Goal: Check status: Check status

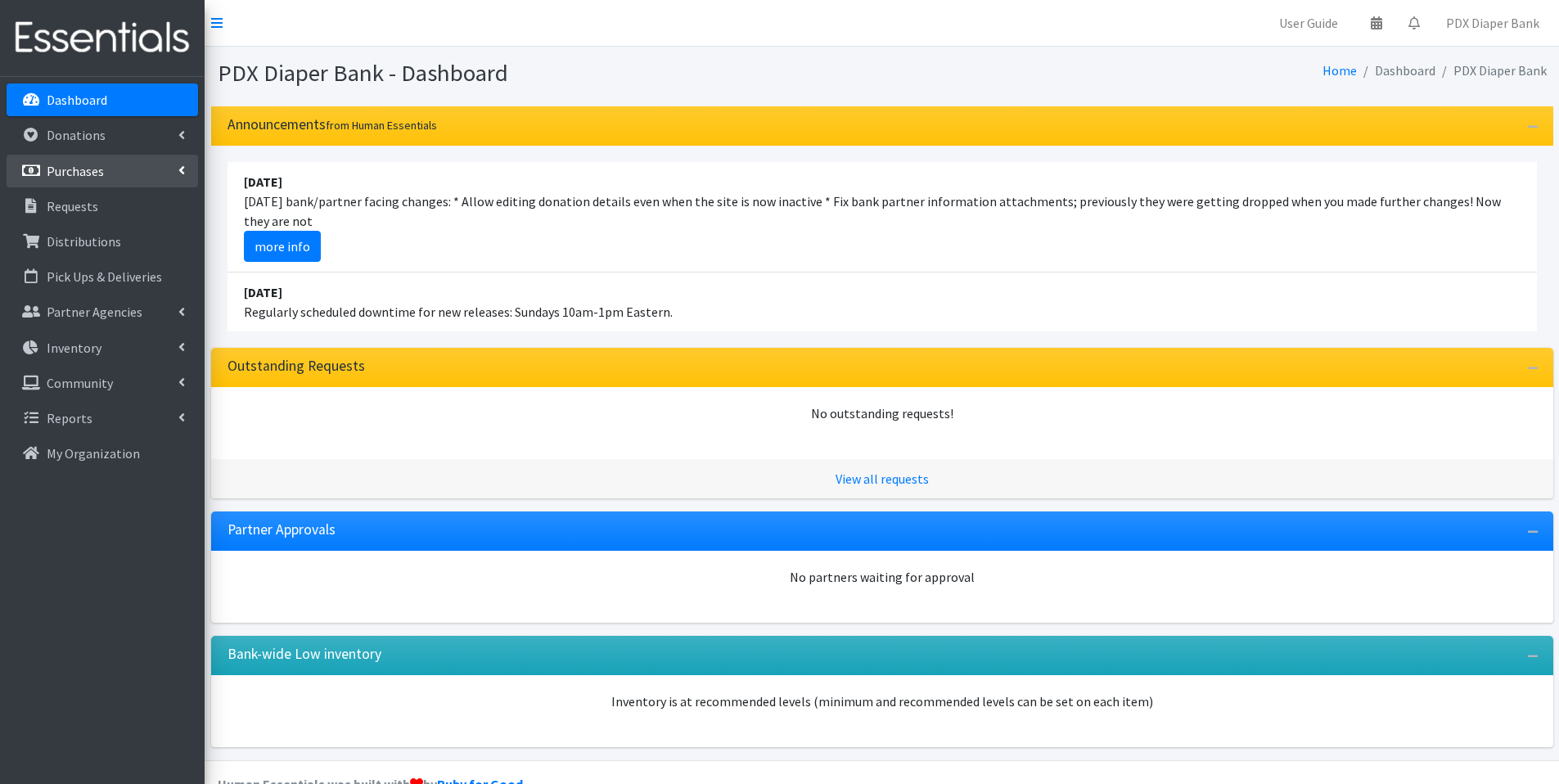
click at [88, 168] on p "Purchases" at bounding box center [75, 170] width 58 height 16
click at [107, 205] on link "All Purchases" at bounding box center [102, 206] width 191 height 33
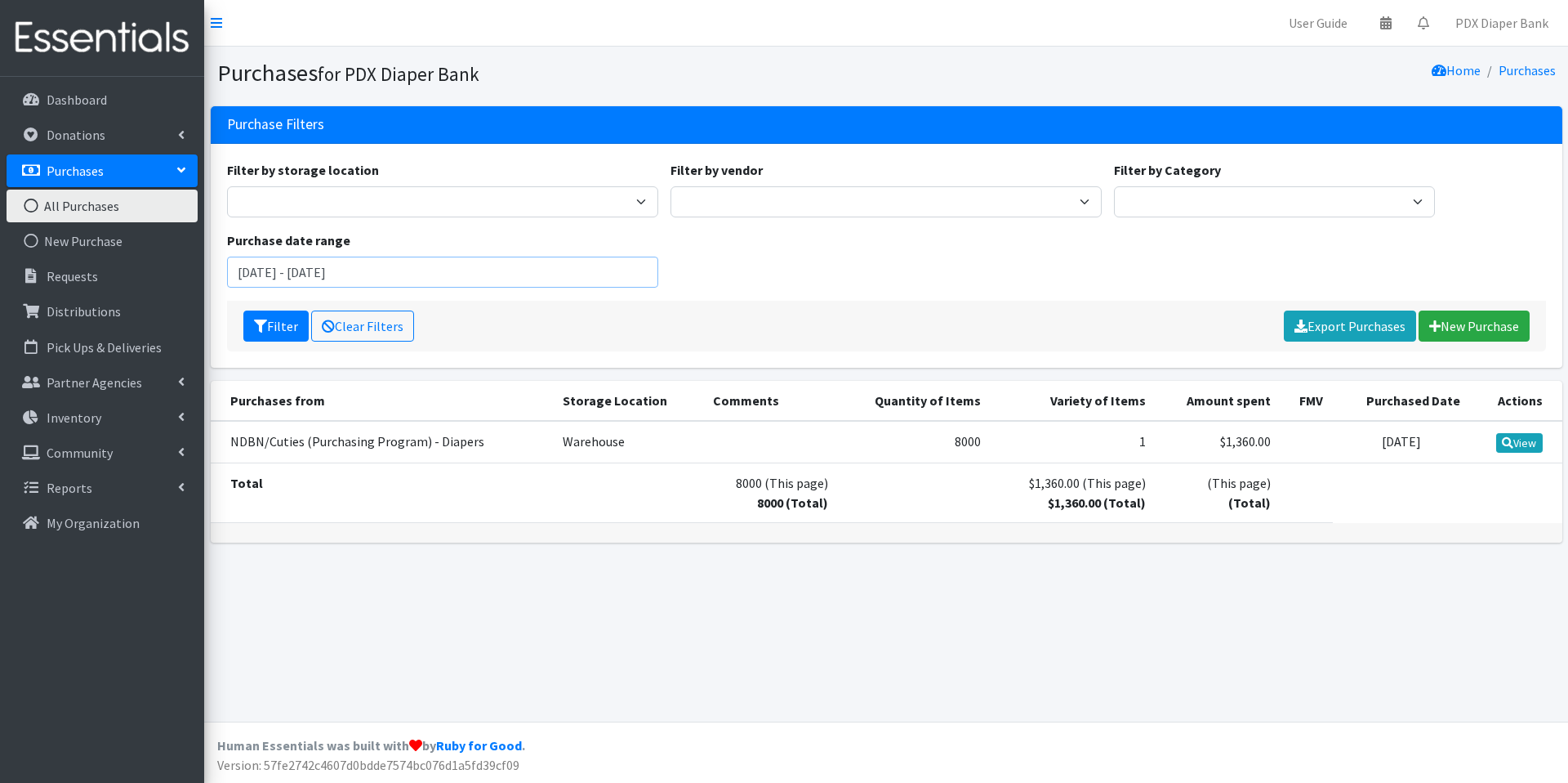
click at [466, 271] on input "June 14, 2025 - September 14, 2025" at bounding box center [443, 272] width 431 height 31
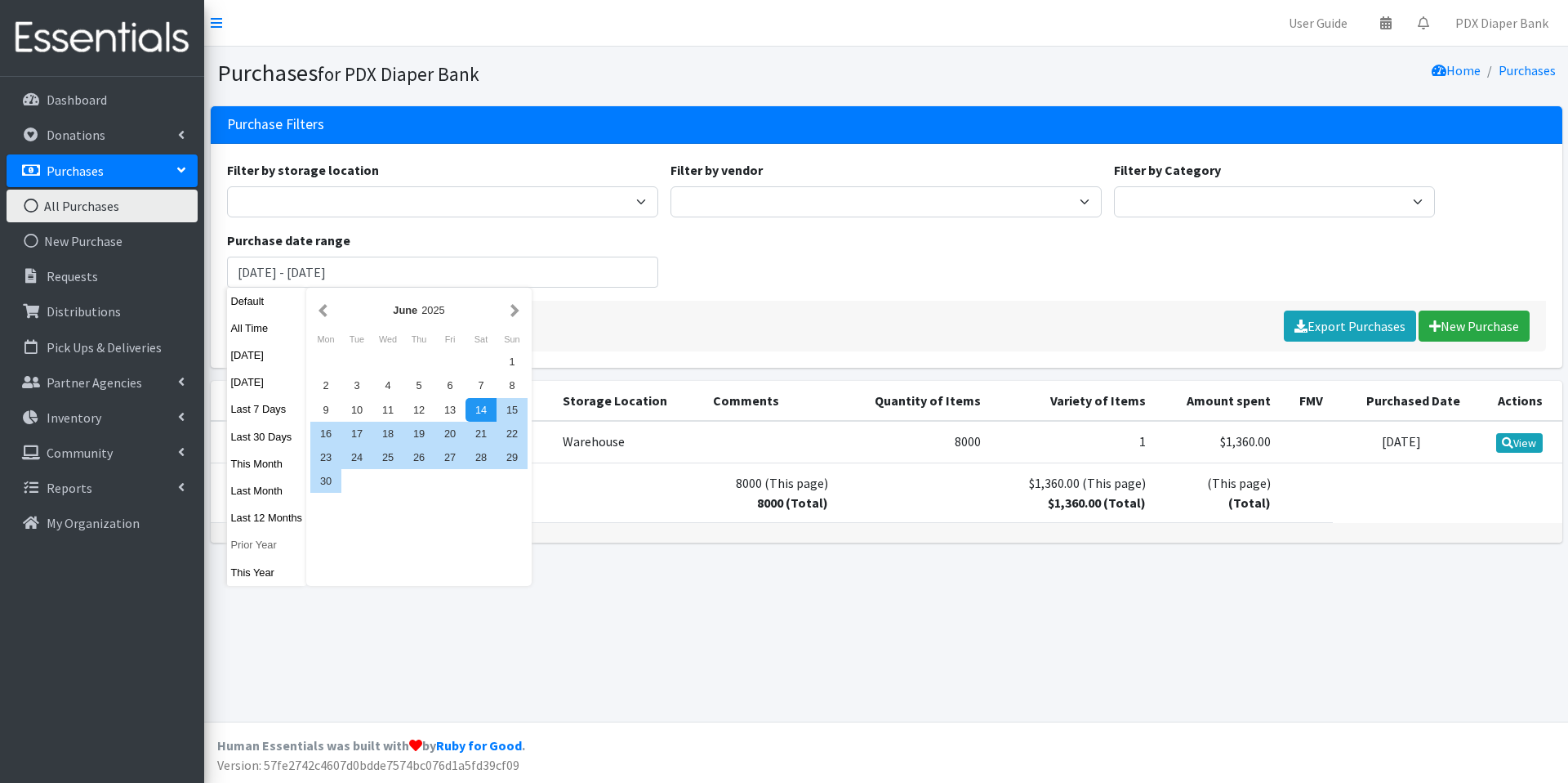
click at [251, 539] on button "Prior Year" at bounding box center [267, 544] width 80 height 24
type input "January 1, 2024 - December 31, 2024"
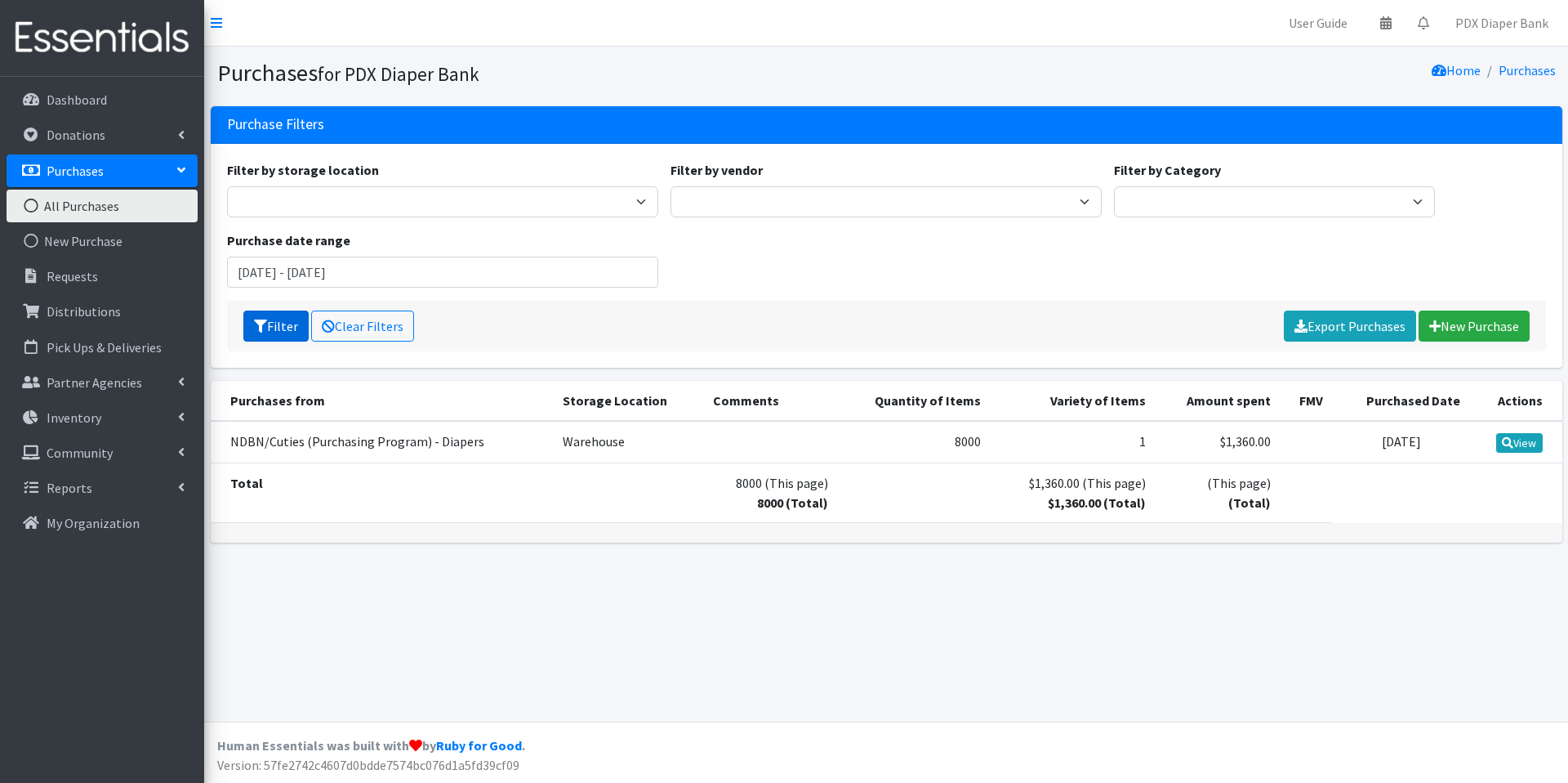
click at [276, 332] on button "Filter" at bounding box center [276, 326] width 65 height 31
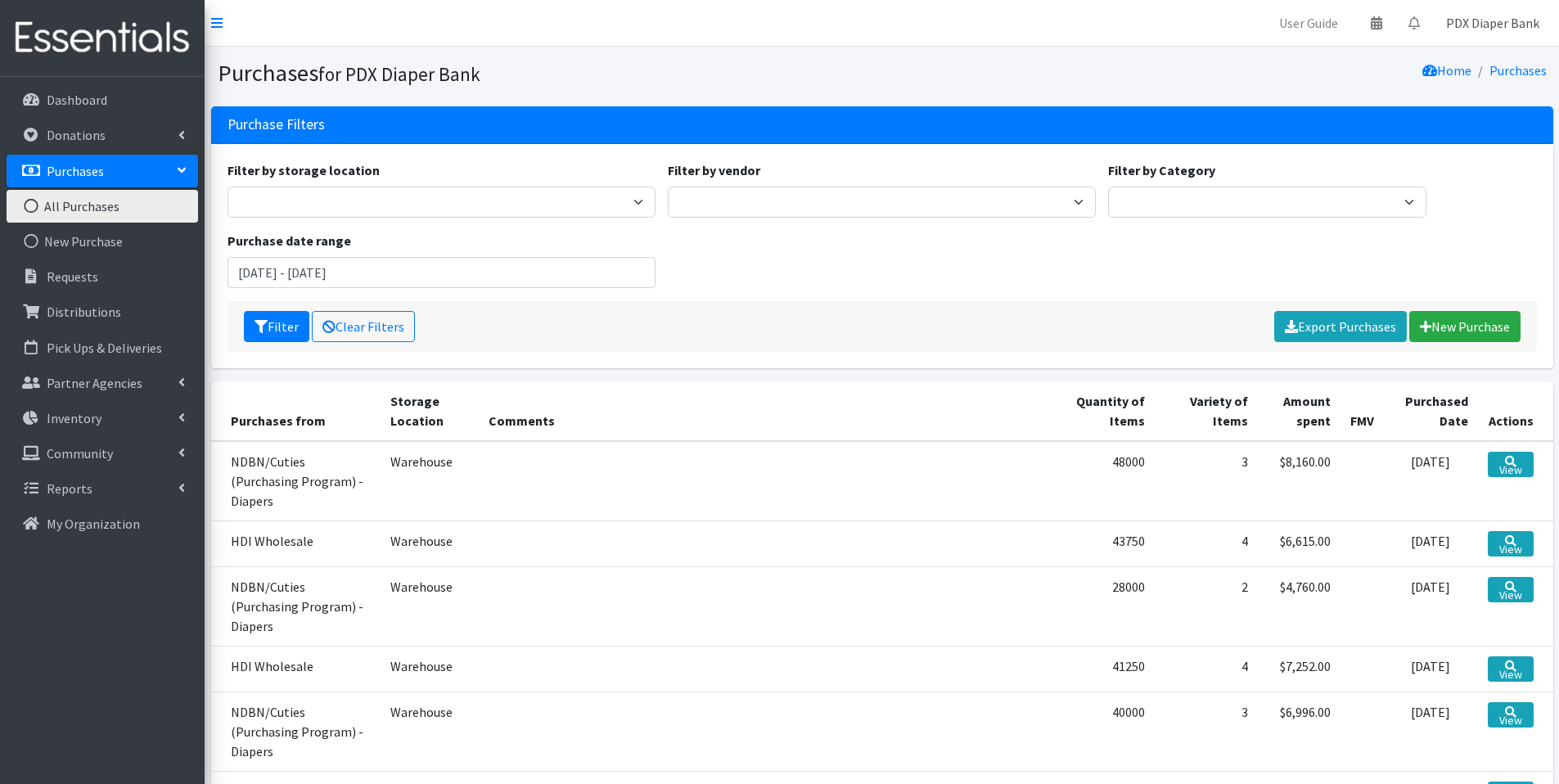
click at [1499, 23] on link "PDX Diaper Bank" at bounding box center [1493, 23] width 119 height 33
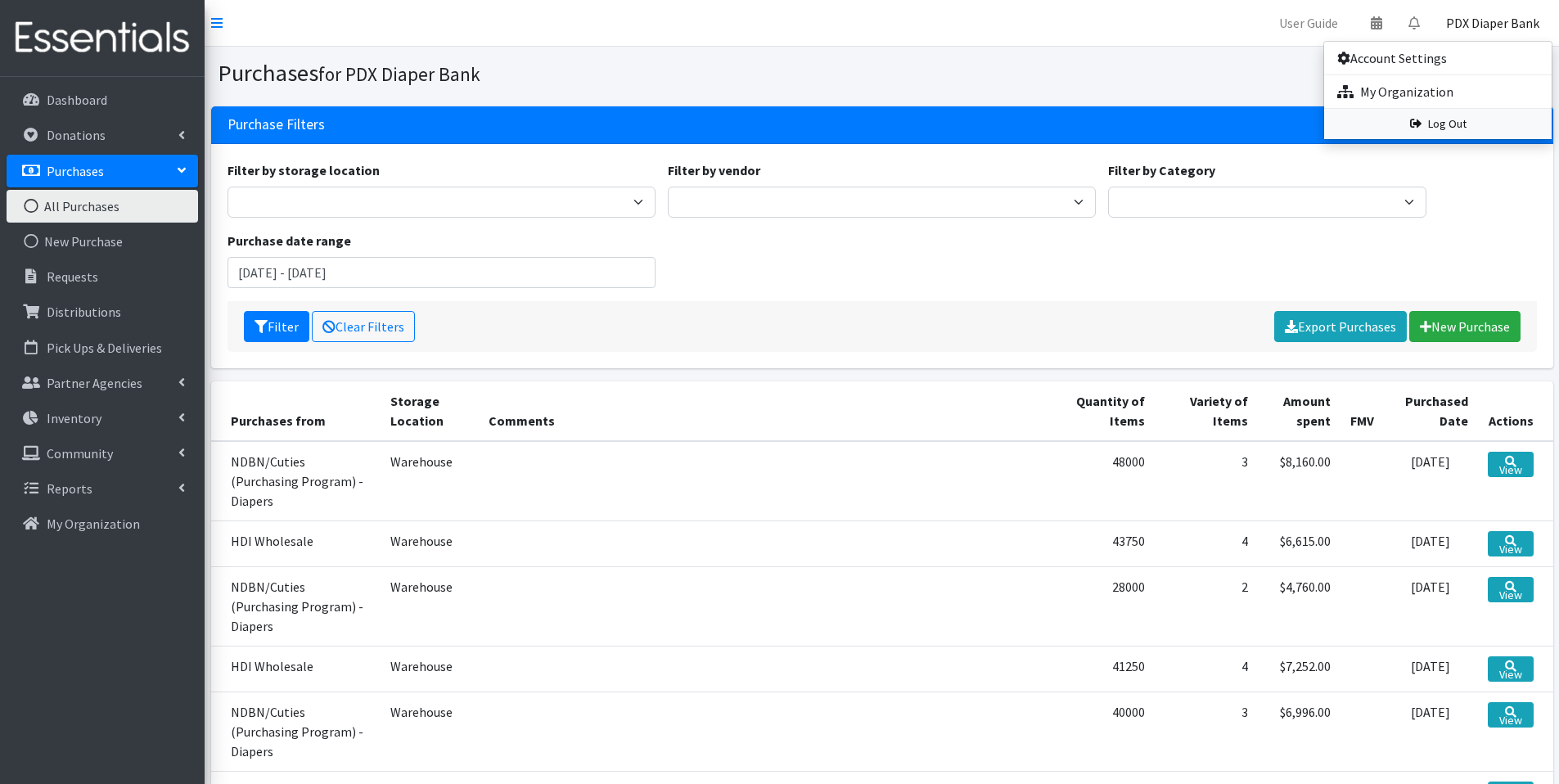
click at [1440, 126] on link "Log Out" at bounding box center [1438, 124] width 228 height 30
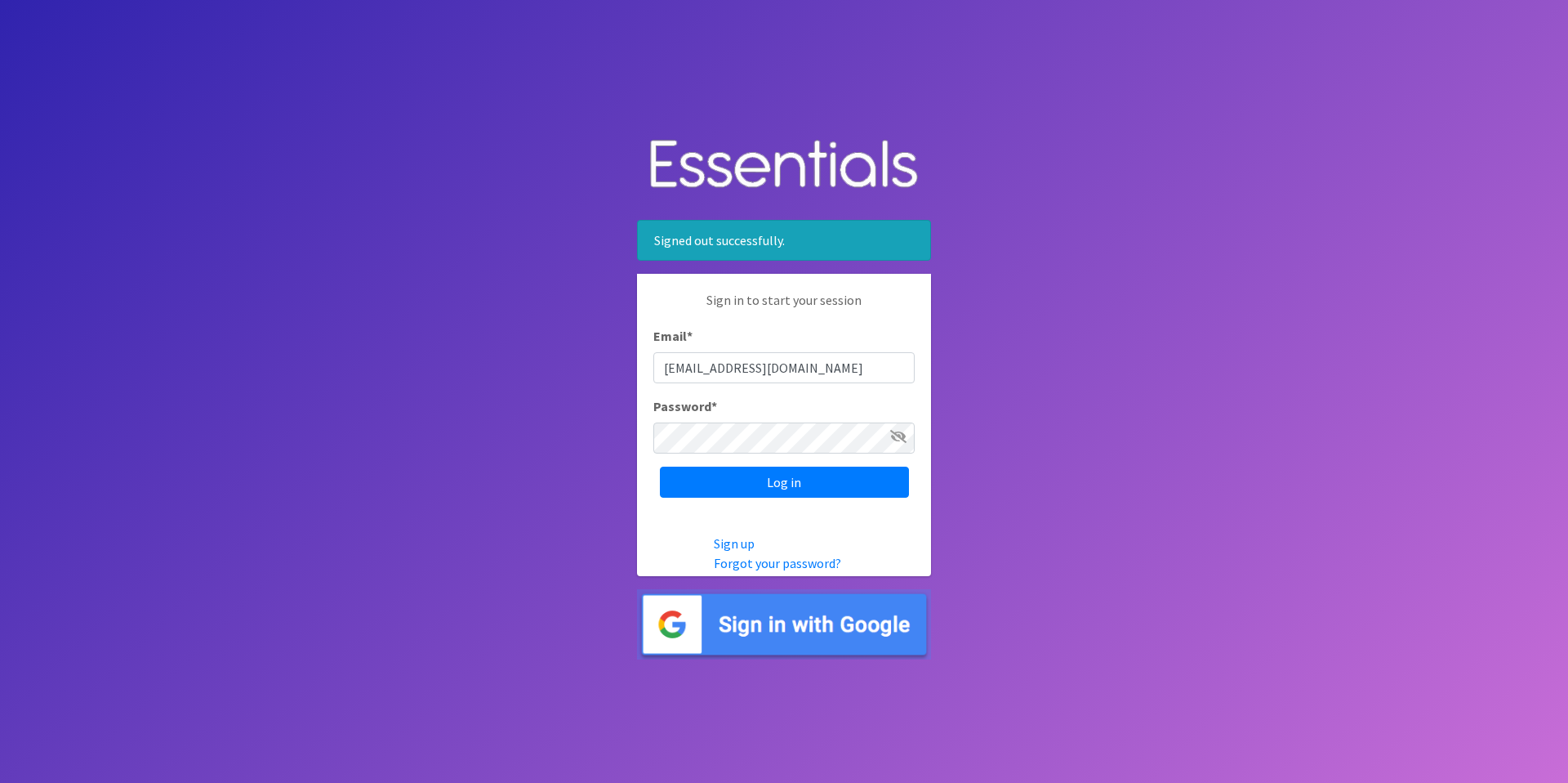
click at [797, 360] on input "[EMAIL_ADDRESS][DOMAIN_NAME]" at bounding box center [784, 367] width 261 height 31
type input "pdxdiaperbank@pdxdiaperbank.org"
click at [772, 485] on input "Log in" at bounding box center [784, 482] width 249 height 31
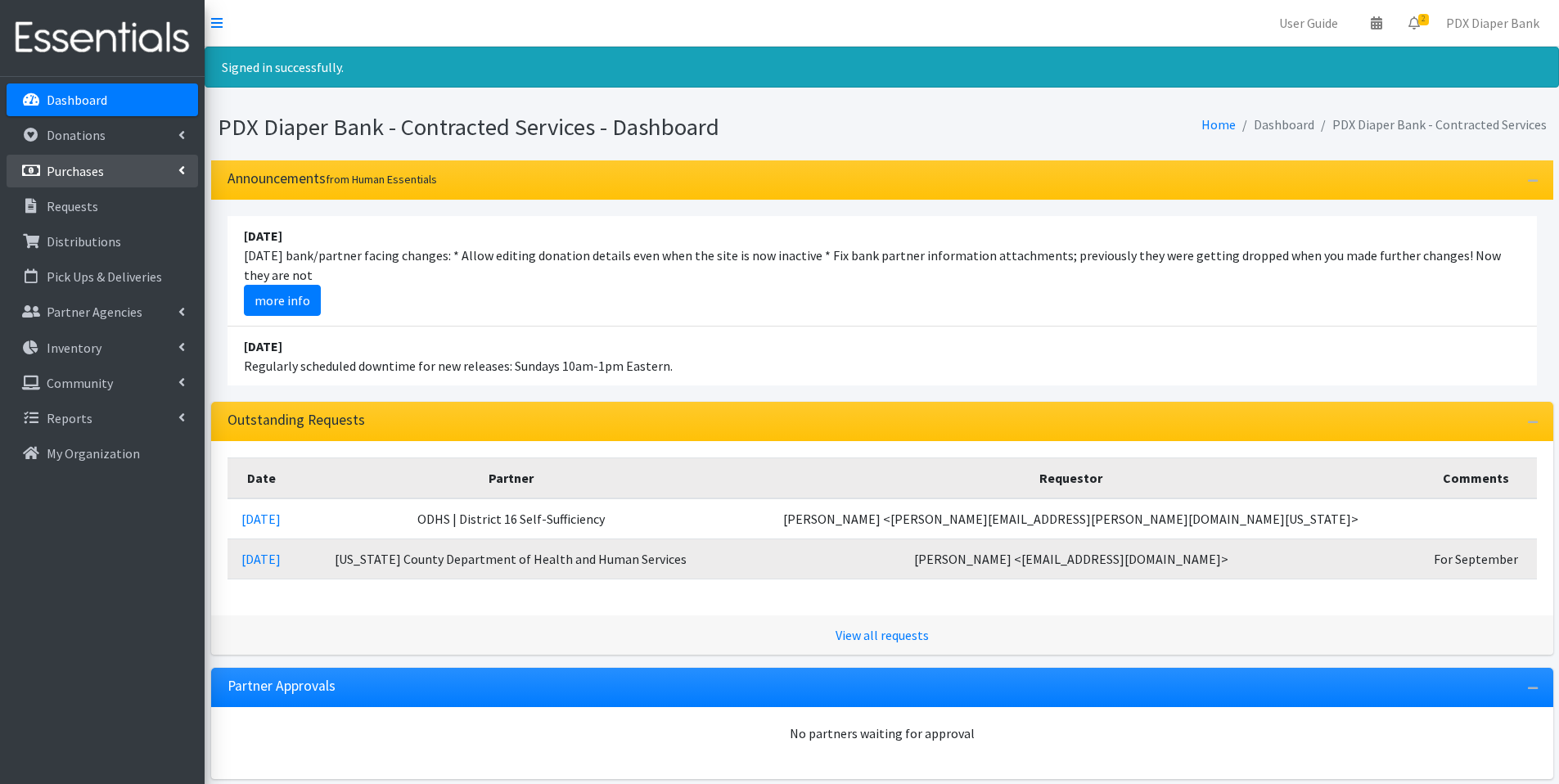
click at [79, 168] on p "Purchases" at bounding box center [75, 170] width 58 height 16
click at [76, 203] on link "All Purchases" at bounding box center [102, 206] width 191 height 33
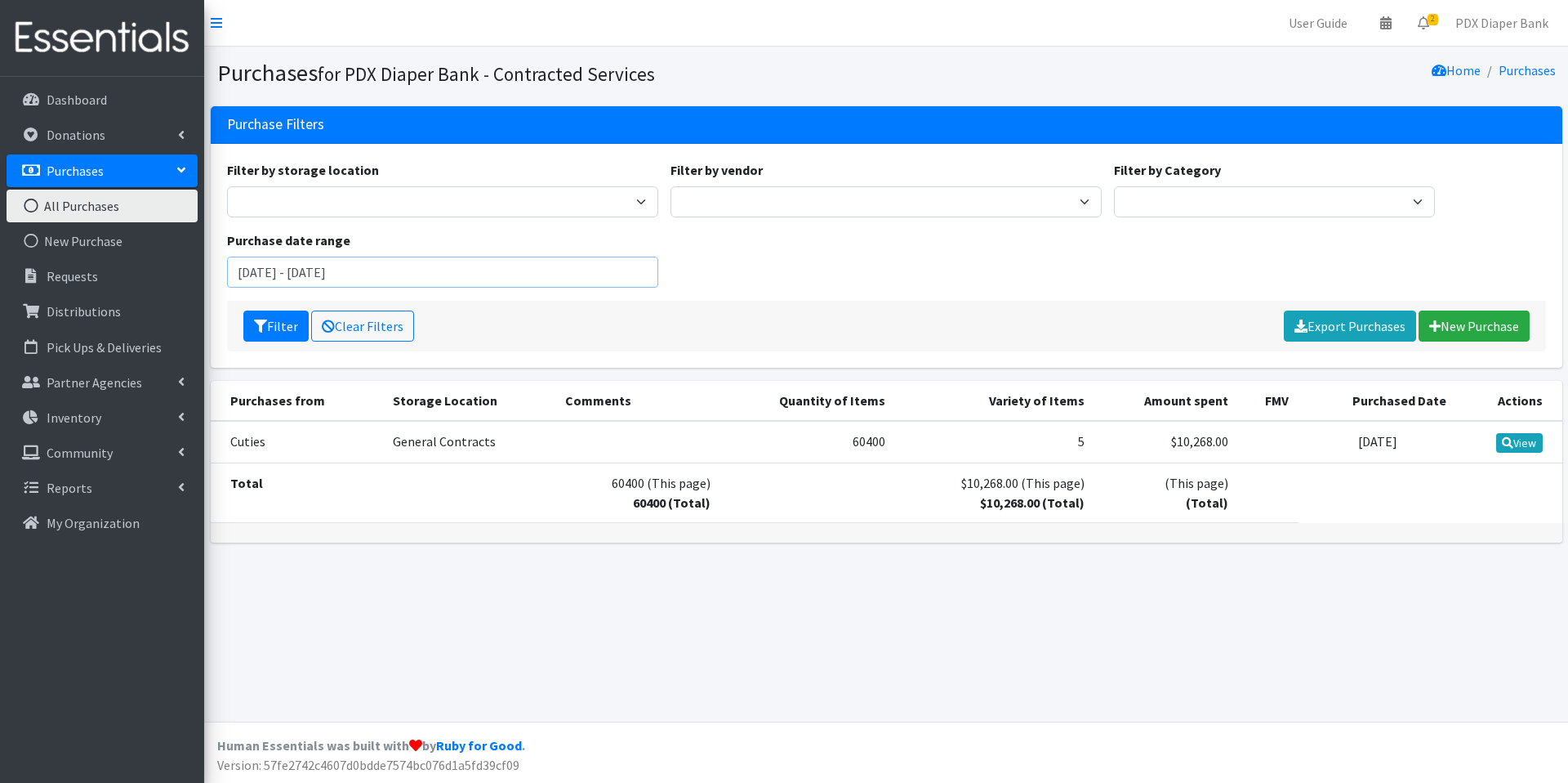
click at [456, 273] on input "[DATE] - [DATE]" at bounding box center [443, 272] width 431 height 31
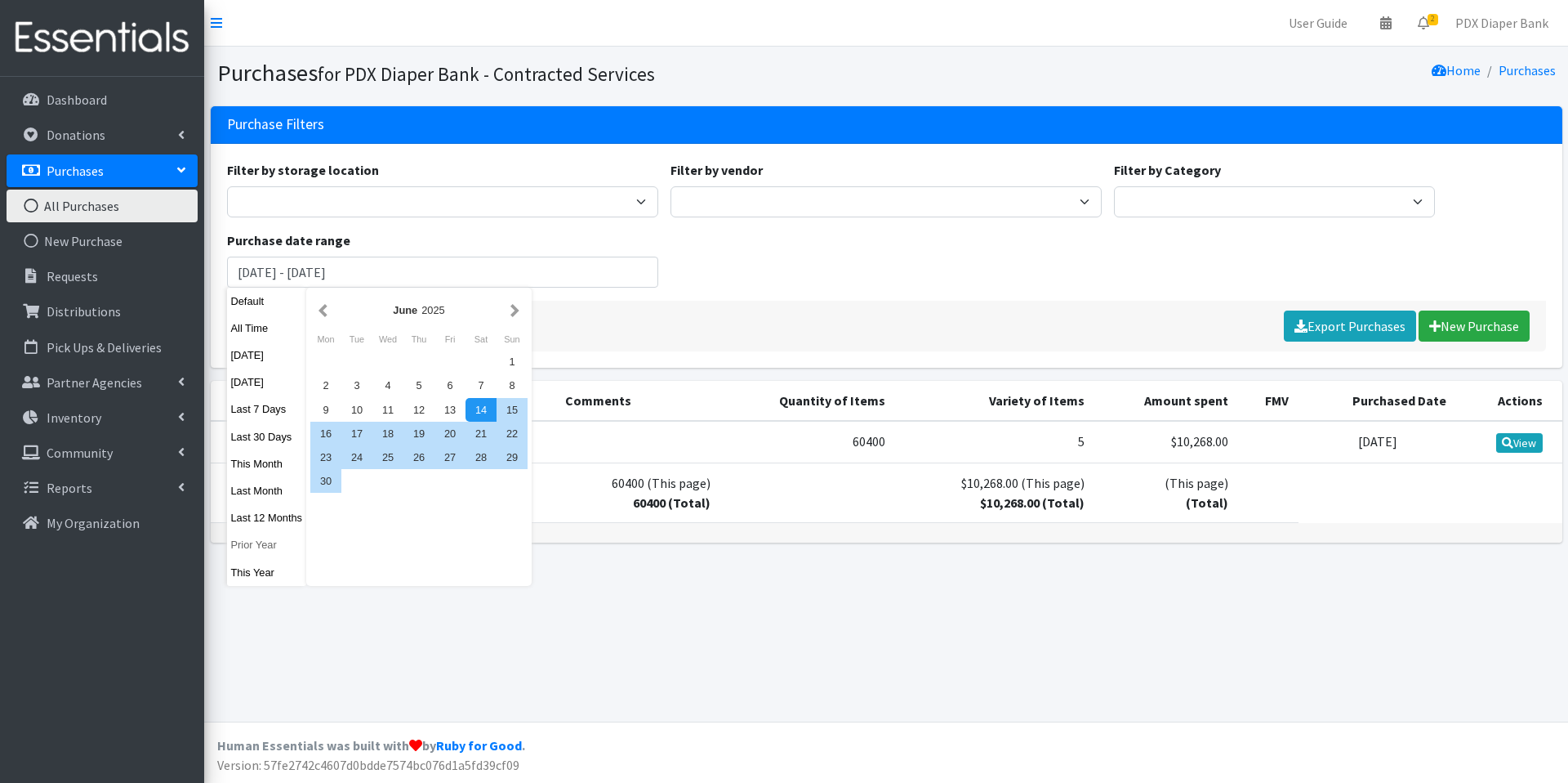
click at [258, 544] on button "Prior Year" at bounding box center [267, 544] width 80 height 24
type input "[DATE] - [DATE]"
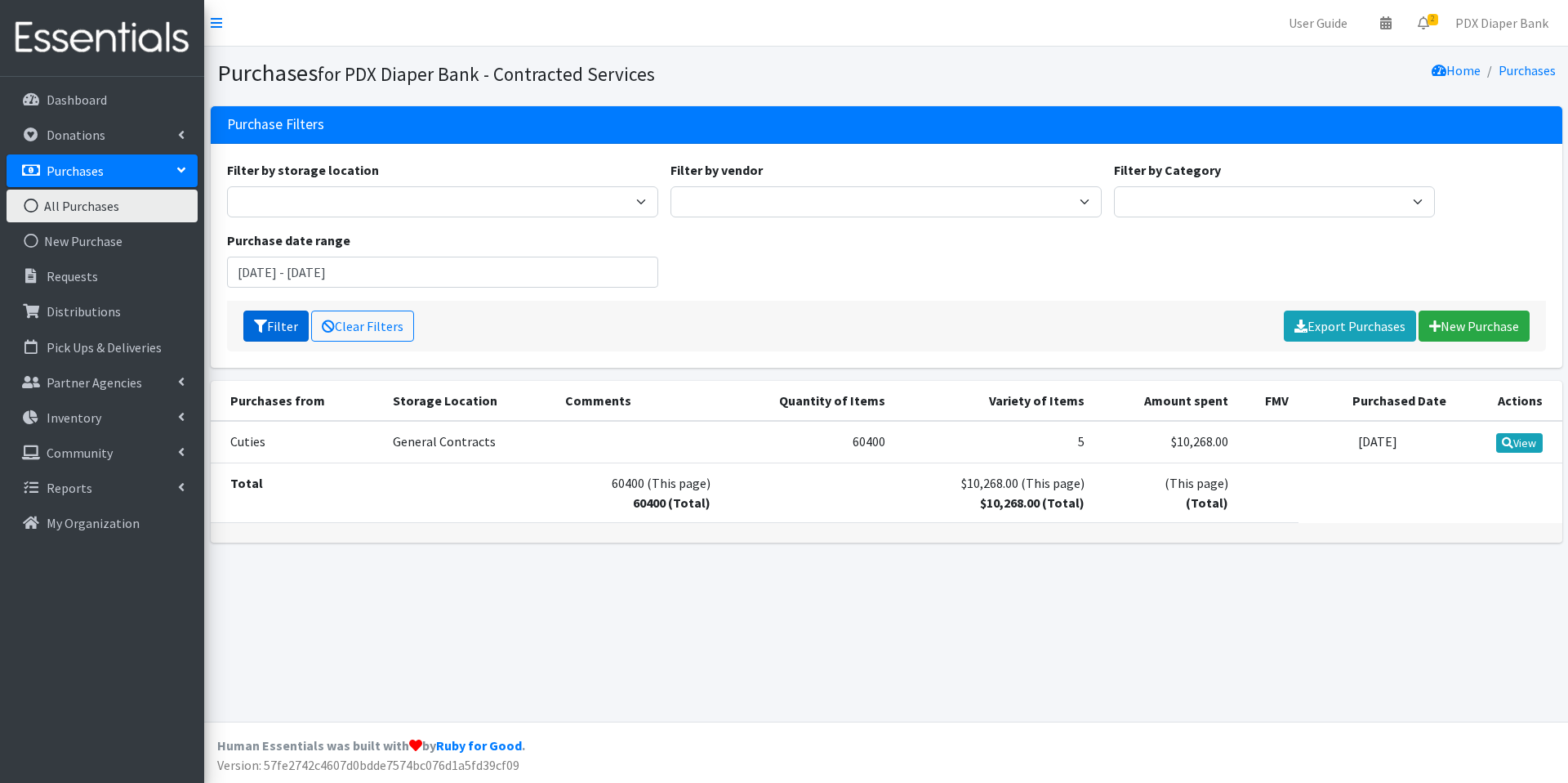
click at [282, 324] on button "Filter" at bounding box center [276, 326] width 65 height 31
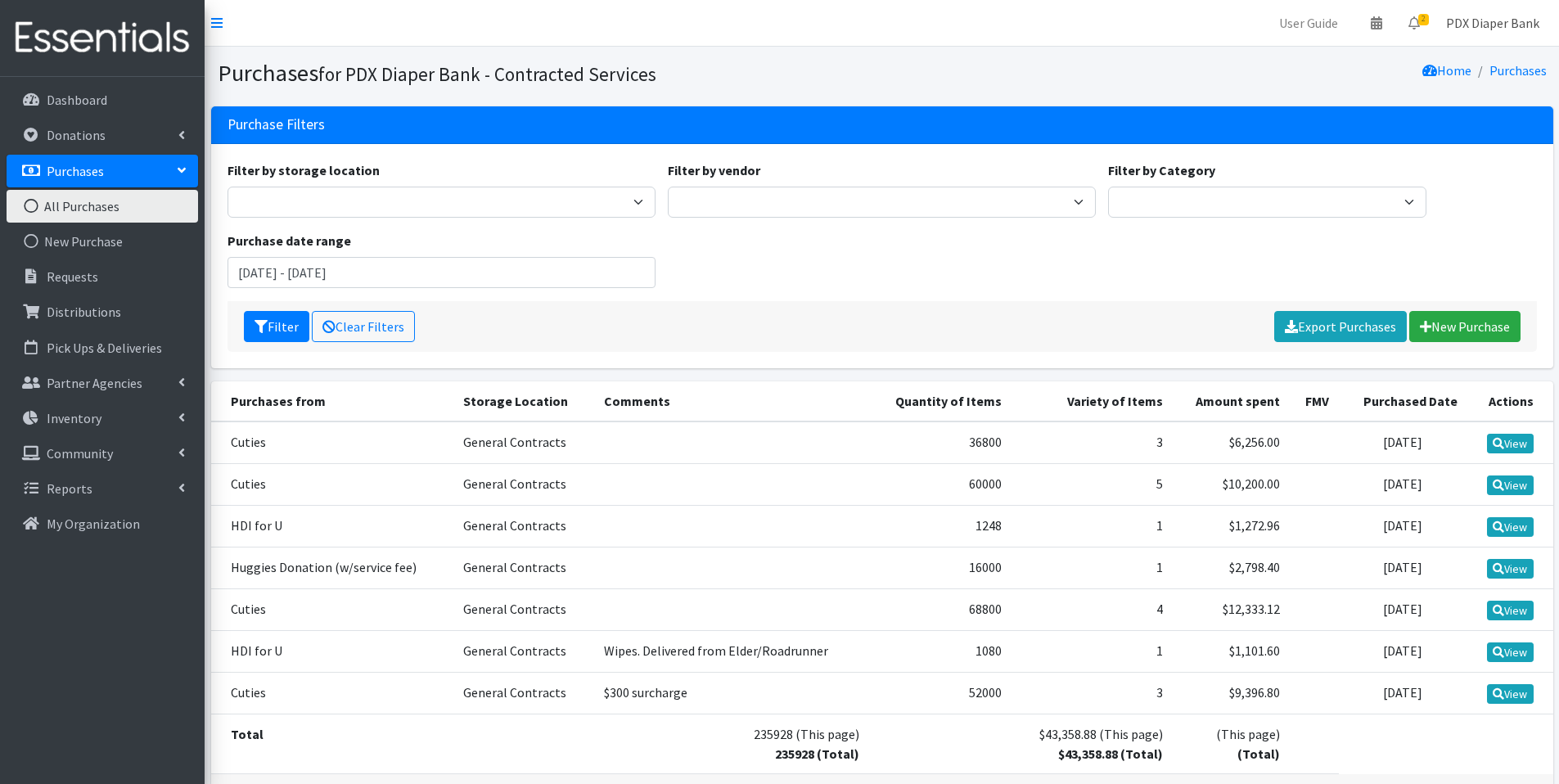
click at [1519, 26] on link "PDX Diaper Bank" at bounding box center [1493, 23] width 119 height 33
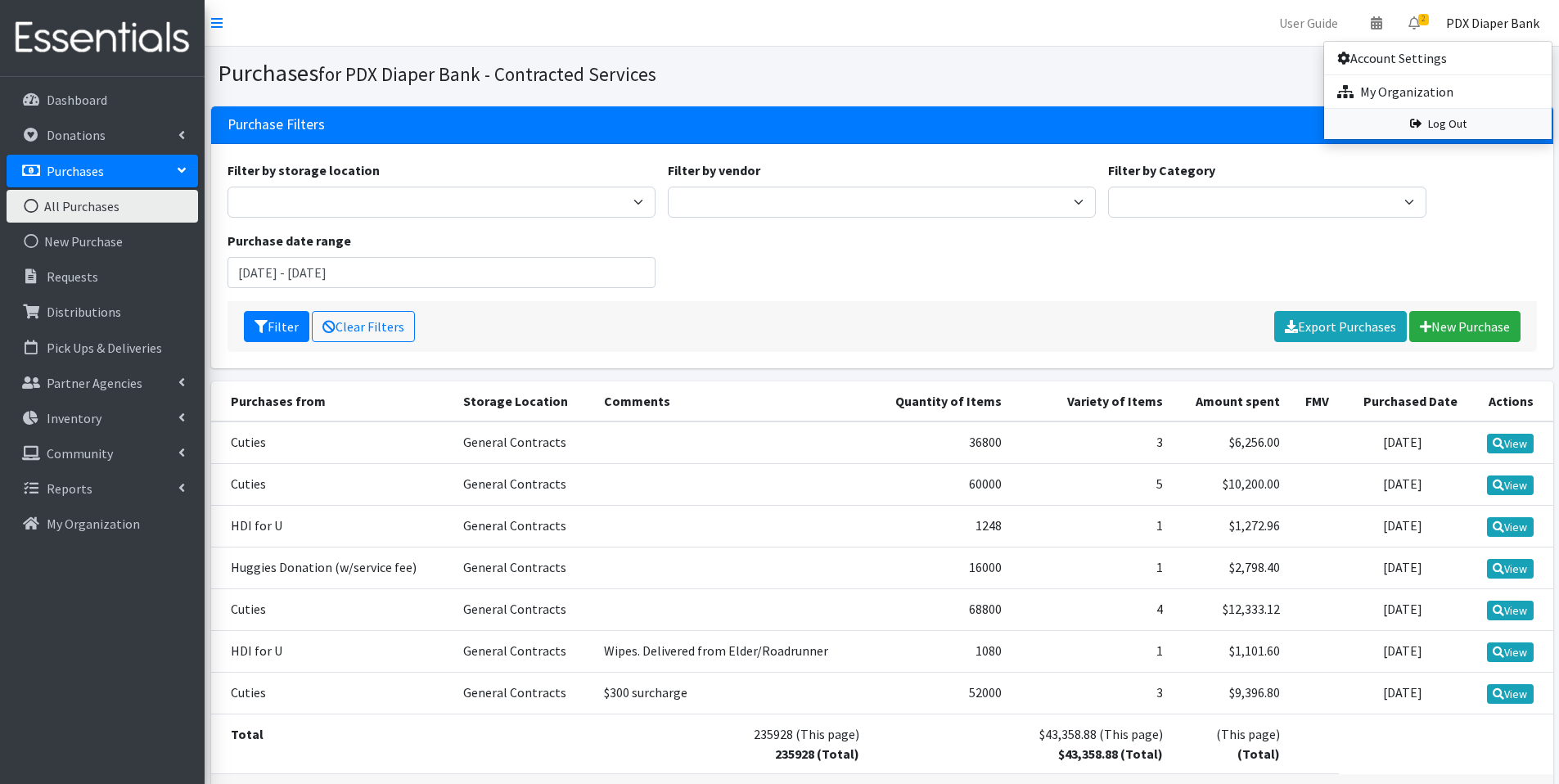
click at [1439, 123] on link "Log Out" at bounding box center [1438, 124] width 228 height 30
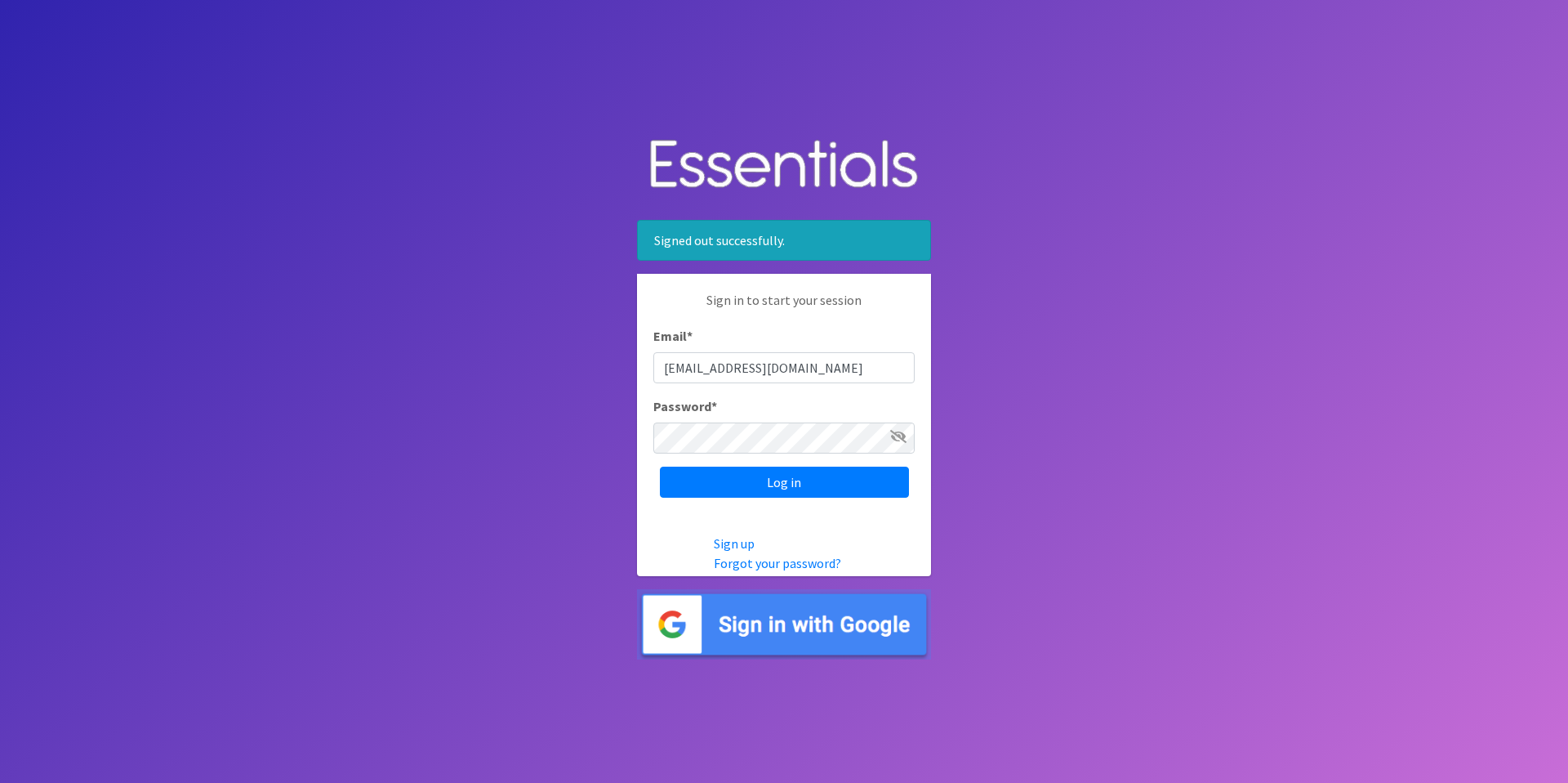
click at [851, 376] on input "pdxdiaperbank@pdxdiaperbank.org" at bounding box center [784, 367] width 261 height 31
type input "info@pdxdiaperbank.org"
click at [824, 475] on input "Log in" at bounding box center [784, 482] width 249 height 31
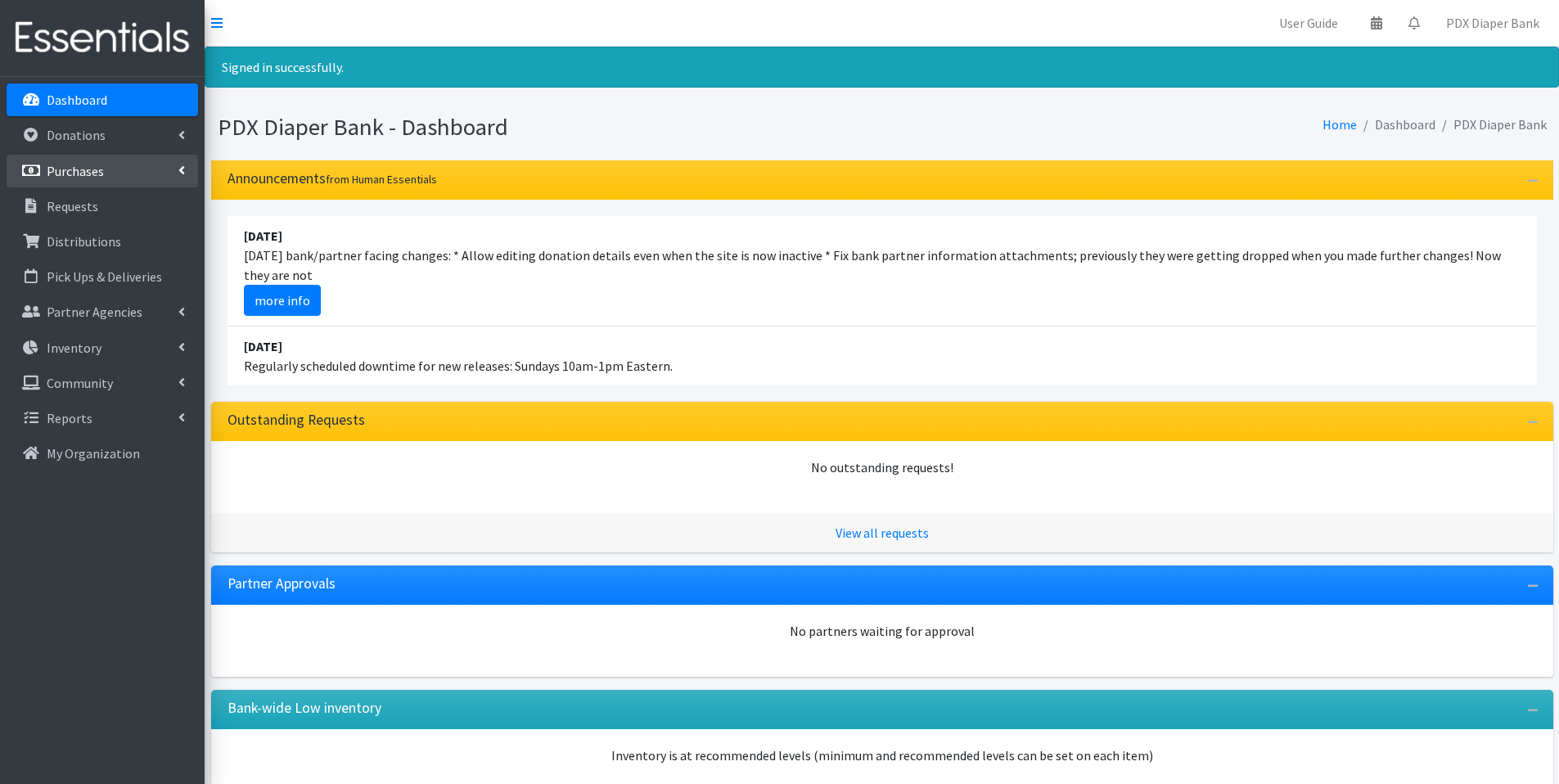
click at [82, 170] on p "Purchases" at bounding box center [75, 170] width 58 height 16
click at [92, 203] on link "All Purchases" at bounding box center [102, 206] width 191 height 33
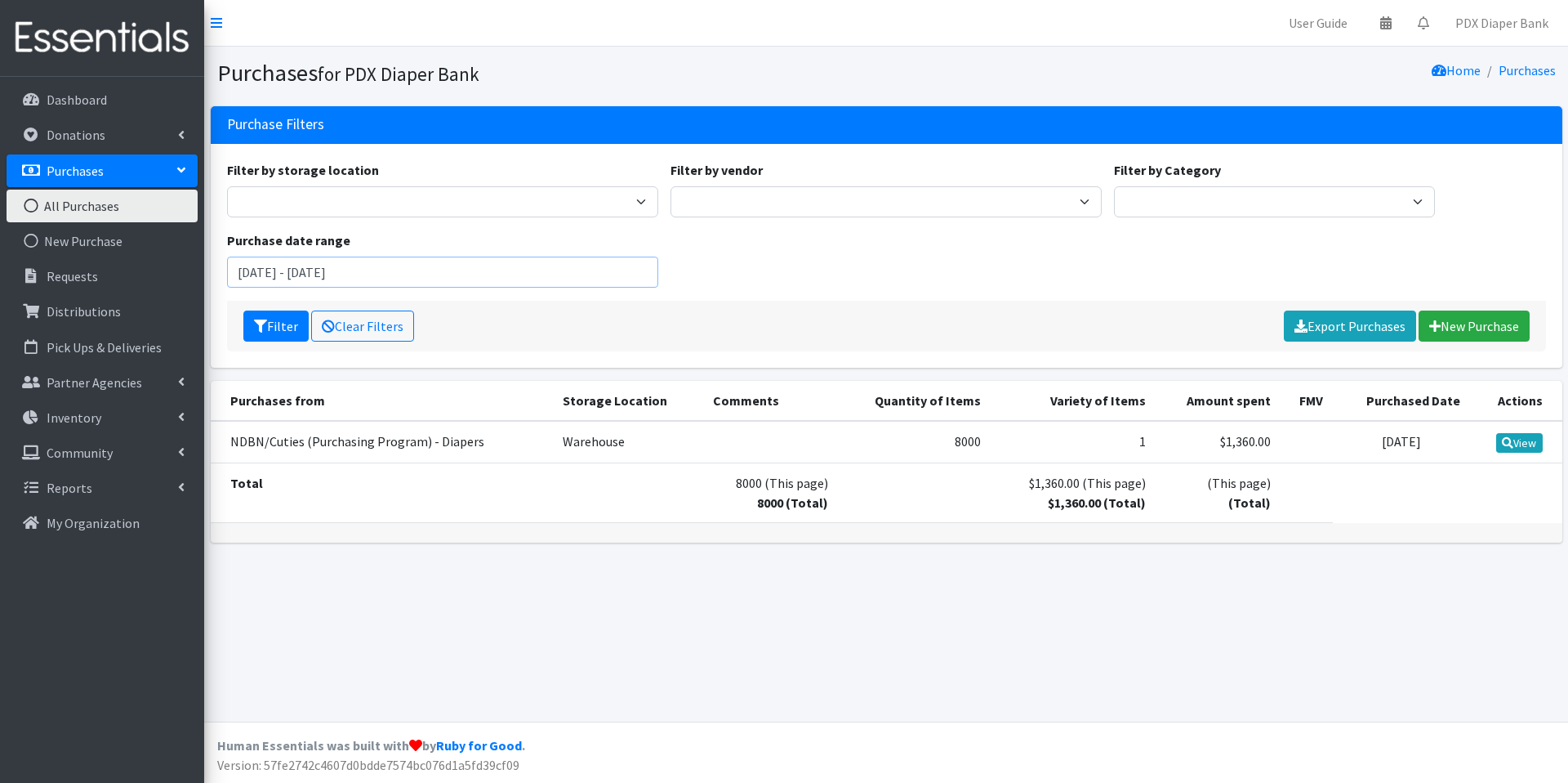
click at [450, 273] on input "[DATE] - [DATE]" at bounding box center [443, 272] width 431 height 31
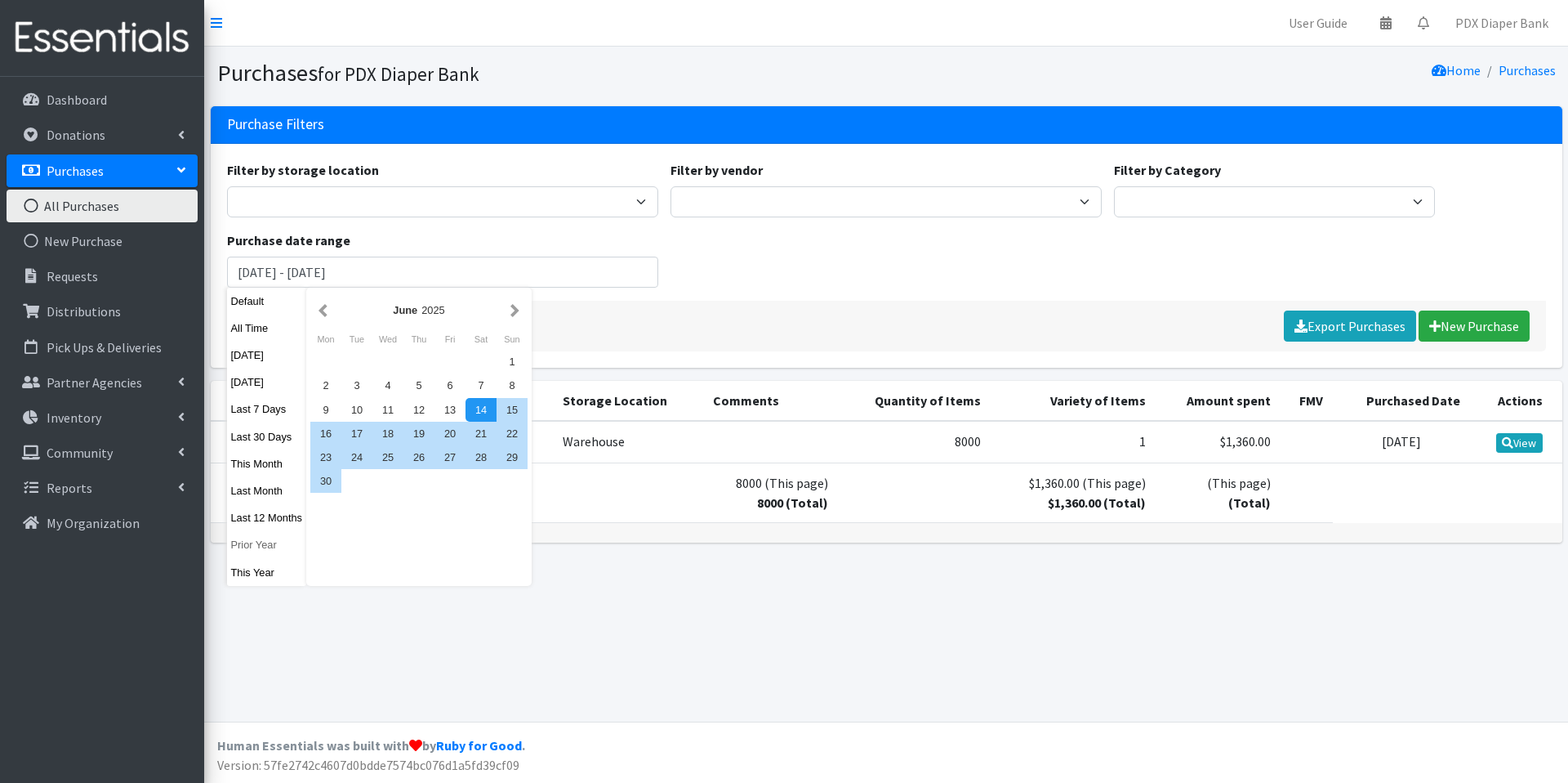
click at [258, 543] on button "Prior Year" at bounding box center [267, 544] width 80 height 24
type input "[DATE] - [DATE]"
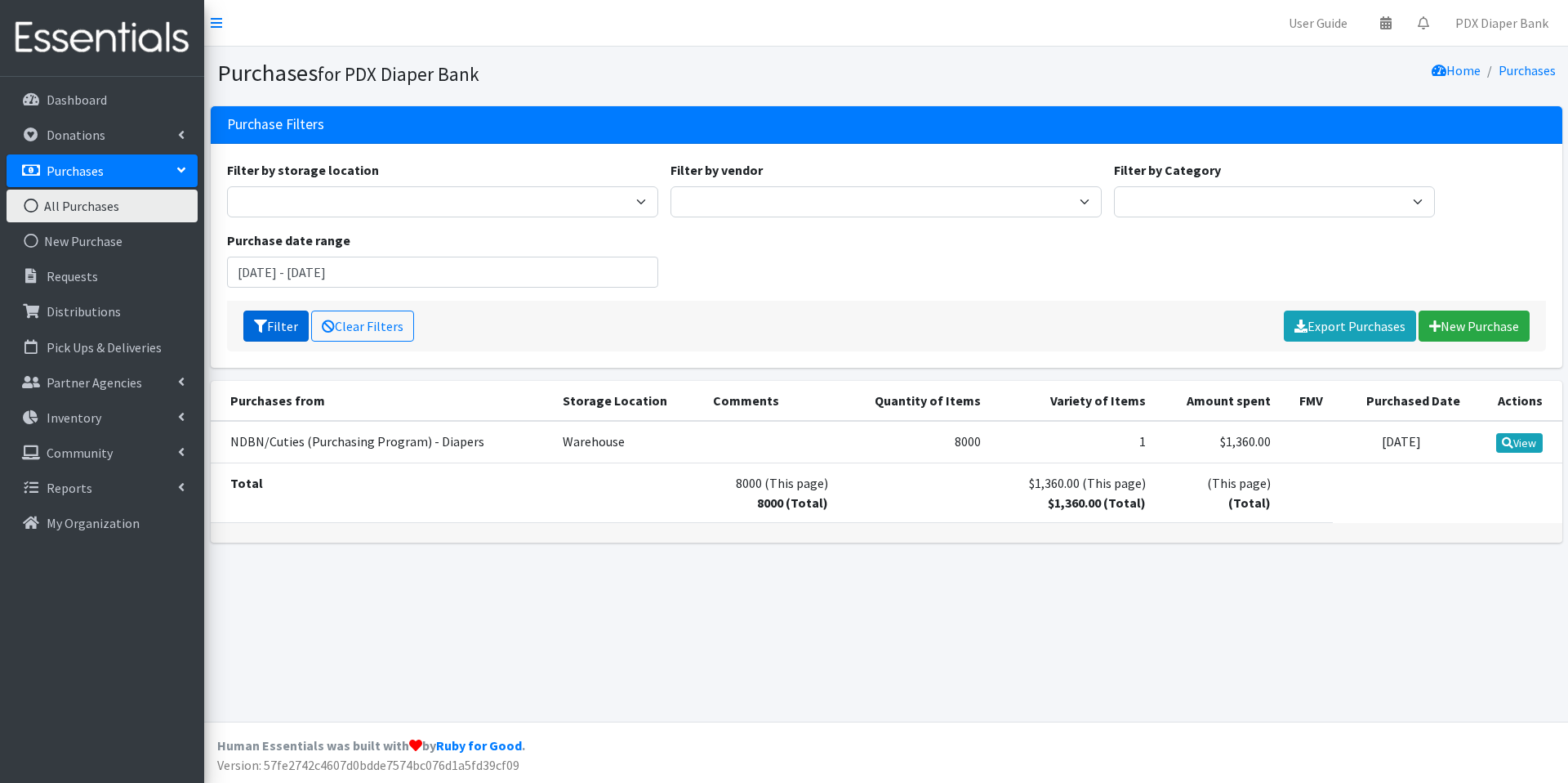
click at [276, 323] on button "Filter" at bounding box center [276, 326] width 65 height 31
